Goal: Check status

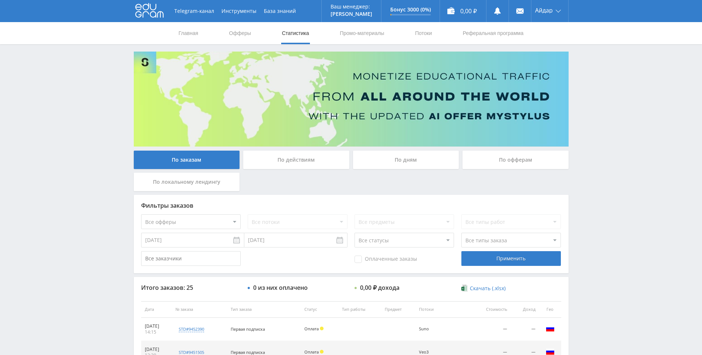
click at [154, 11] on icon at bounding box center [149, 10] width 28 height 15
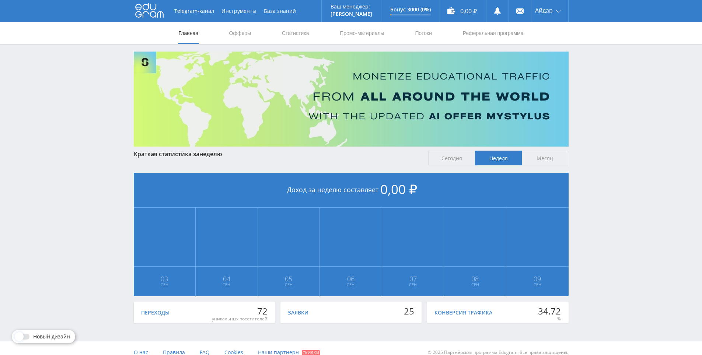
drag, startPoint x: 622, startPoint y: 218, endPoint x: 627, endPoint y: 250, distance: 32.8
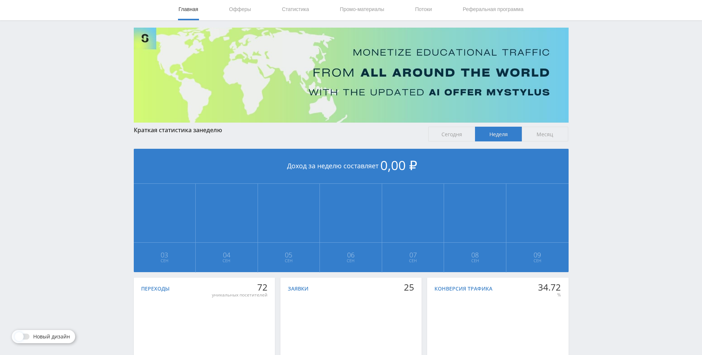
scroll to position [82, 0]
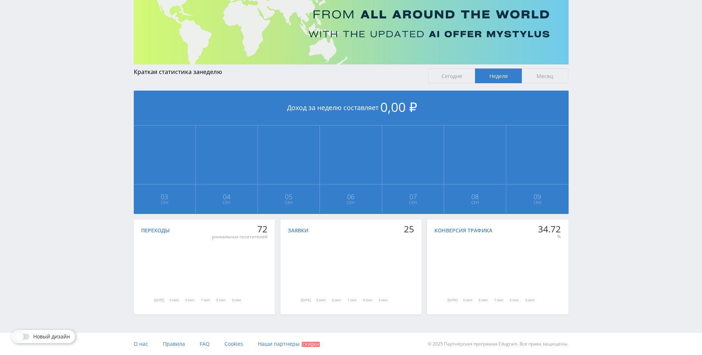
drag, startPoint x: 623, startPoint y: 219, endPoint x: 624, endPoint y: 269, distance: 50.1
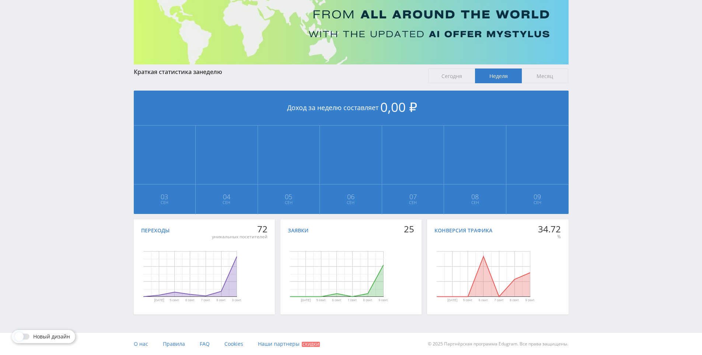
drag, startPoint x: 608, startPoint y: 192, endPoint x: 607, endPoint y: 163, distance: 28.7
click at [607, 163] on div "Telegram-канал Инструменты База знаний Ваш менеджер: [PERSON_NAME] Online @edug…" at bounding box center [351, 136] width 702 height 437
click at [607, 135] on div "Telegram-канал Инструменты База знаний Ваш менеджер: [PERSON_NAME] Online @edug…" at bounding box center [351, 136] width 702 height 437
drag, startPoint x: 607, startPoint y: 135, endPoint x: 605, endPoint y: 115, distance: 20.3
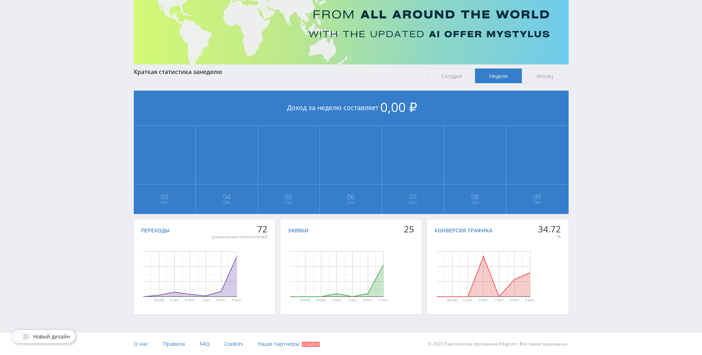
click at [605, 115] on div "Telegram-канал Инструменты База знаний Ваш менеджер: [PERSON_NAME] Online @edug…" at bounding box center [351, 136] width 702 height 437
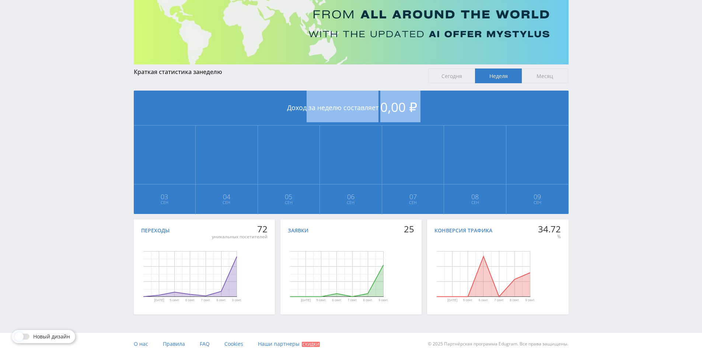
click at [605, 115] on div "Telegram-канал Инструменты База знаний Ваш менеджер: [PERSON_NAME] Online @edug…" at bounding box center [351, 136] width 702 height 437
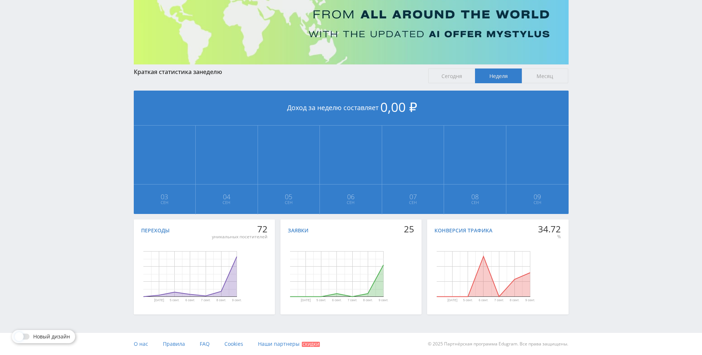
click at [597, 91] on div "Telegram-канал Инструменты База знаний Ваш менеджер: [PERSON_NAME] Online @edug…" at bounding box center [351, 136] width 702 height 437
click at [598, 91] on div "Telegram-канал Инструменты База знаний Ваш менеджер: [PERSON_NAME] Online @edug…" at bounding box center [351, 136] width 702 height 437
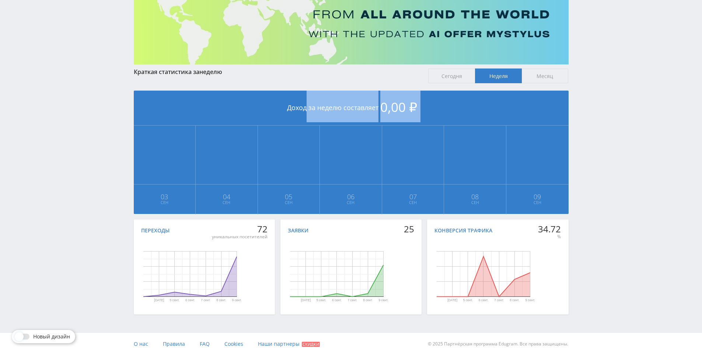
click at [598, 91] on div "Telegram-канал Инструменты База знаний Ваш менеджер: [PERSON_NAME] Online @edug…" at bounding box center [351, 136] width 702 height 437
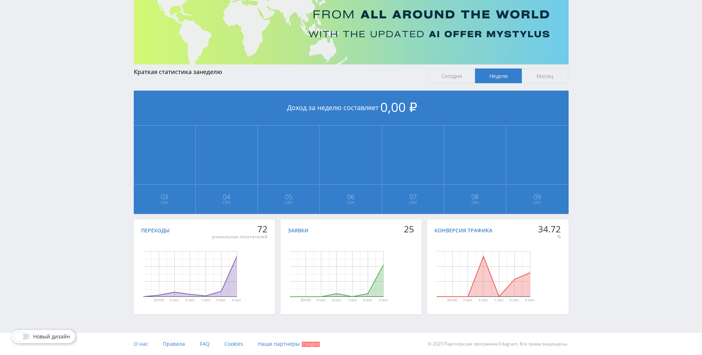
click at [594, 80] on div "Telegram-канал Инструменты База знаний Ваш менеджер: [PERSON_NAME] Online @edug…" at bounding box center [351, 136] width 702 height 437
click at [593, 79] on div "Telegram-канал Инструменты База знаний Ваш менеджер: [PERSON_NAME] Online @edug…" at bounding box center [351, 136] width 702 height 437
